Goal: Transaction & Acquisition: Purchase product/service

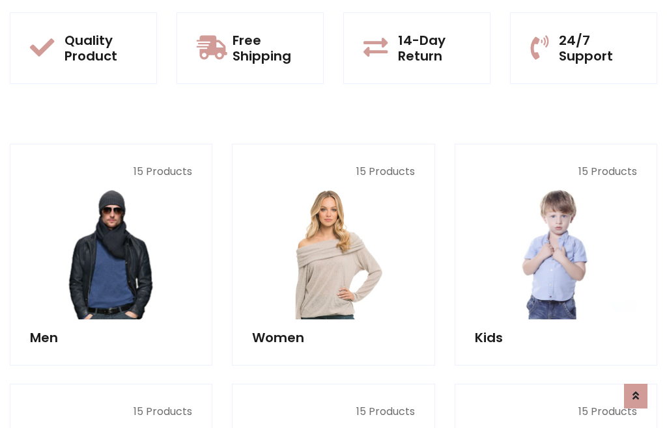
scroll to position [66, 0]
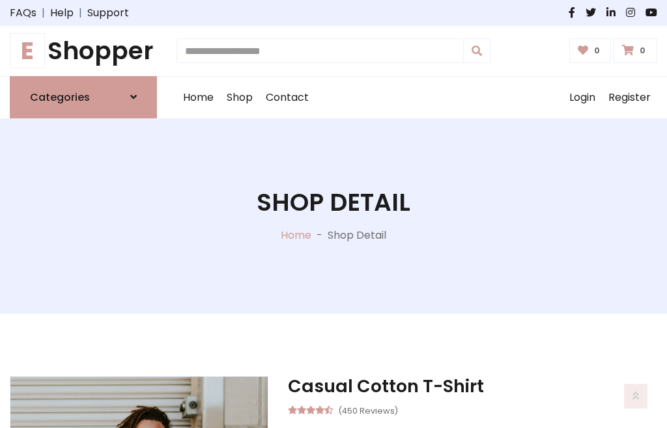
click at [83, 51] on h1 "E Shopper" at bounding box center [83, 50] width 147 height 29
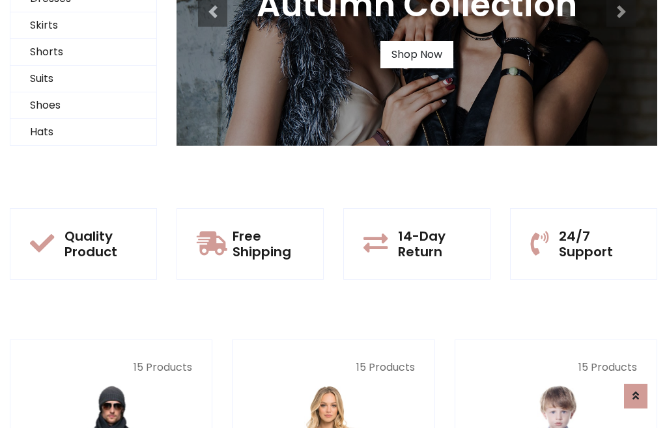
scroll to position [126, 0]
